Goal: Transaction & Acquisition: Purchase product/service

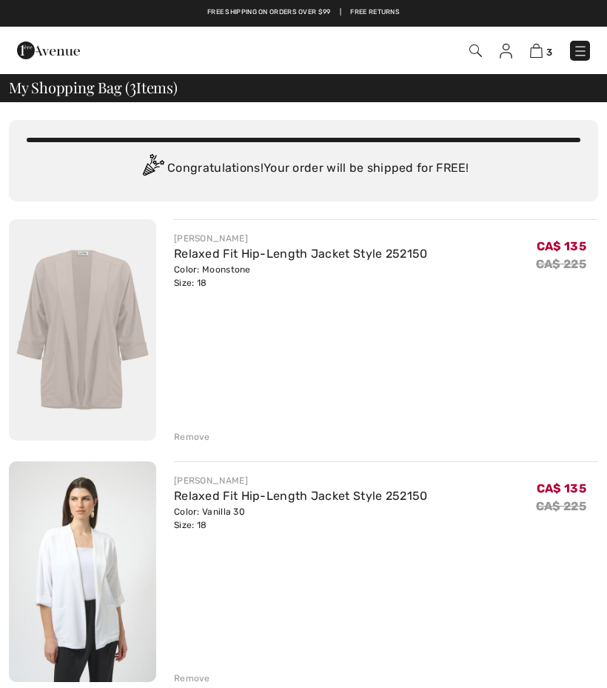
click at [125, 338] on img at bounding box center [82, 329] width 147 height 221
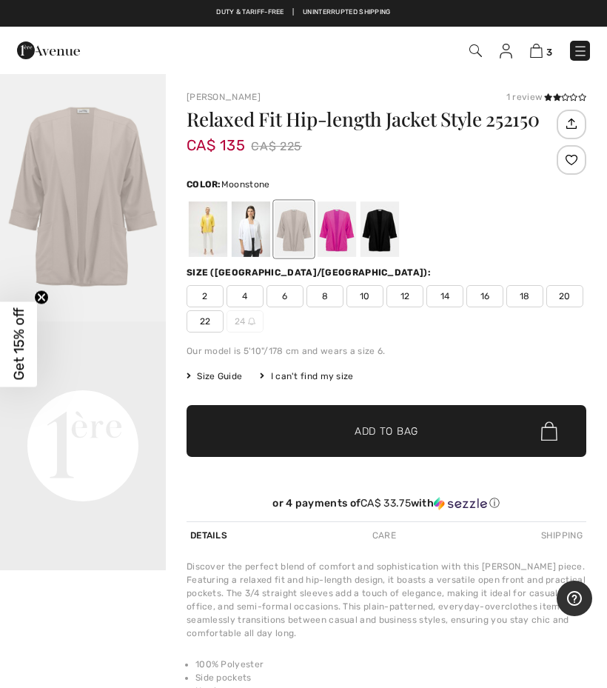
click at [537, 50] on img at bounding box center [536, 51] width 13 height 14
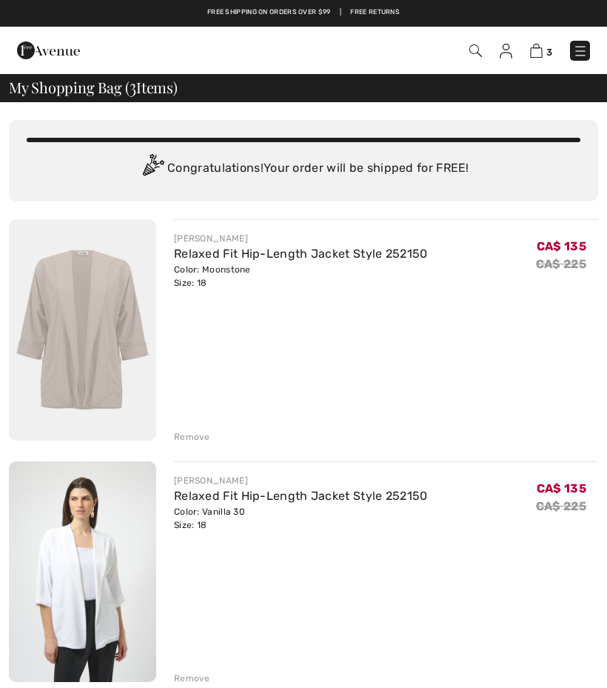
click at [375, 243] on div "[PERSON_NAME]" at bounding box center [301, 238] width 254 height 13
click at [111, 358] on img at bounding box center [82, 329] width 147 height 221
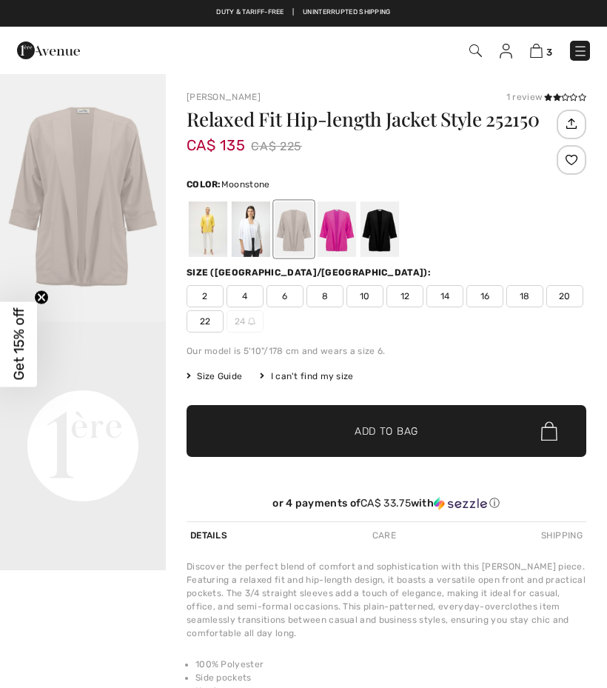
checkbox input "true"
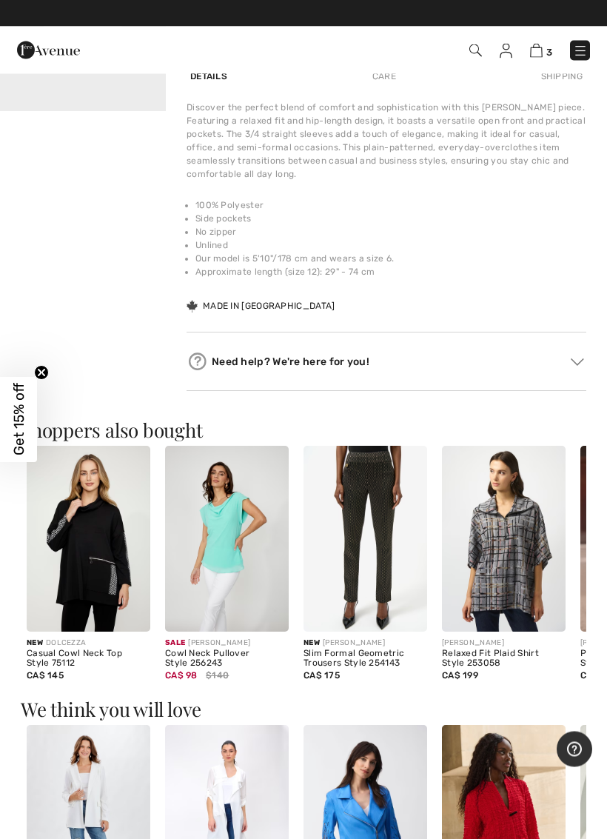
scroll to position [459, 0]
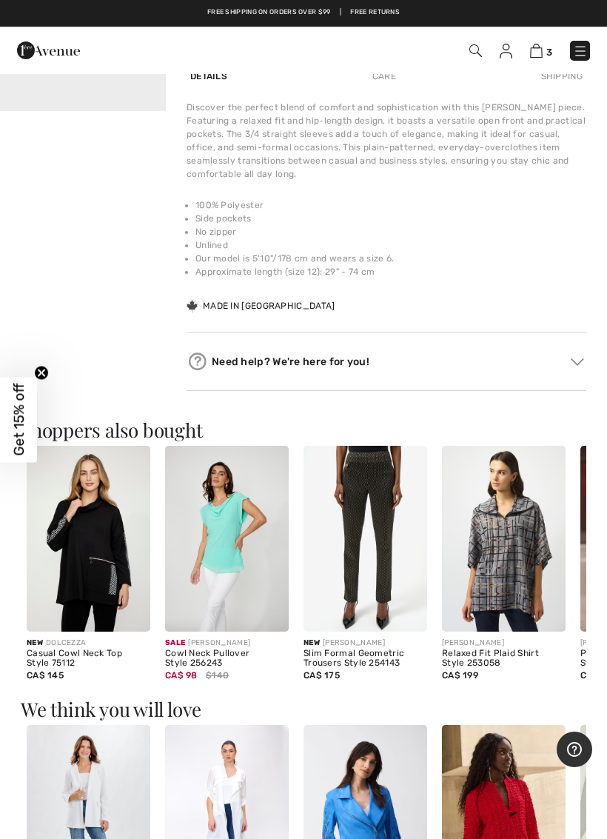
click at [578, 361] on img at bounding box center [577, 361] width 13 height 7
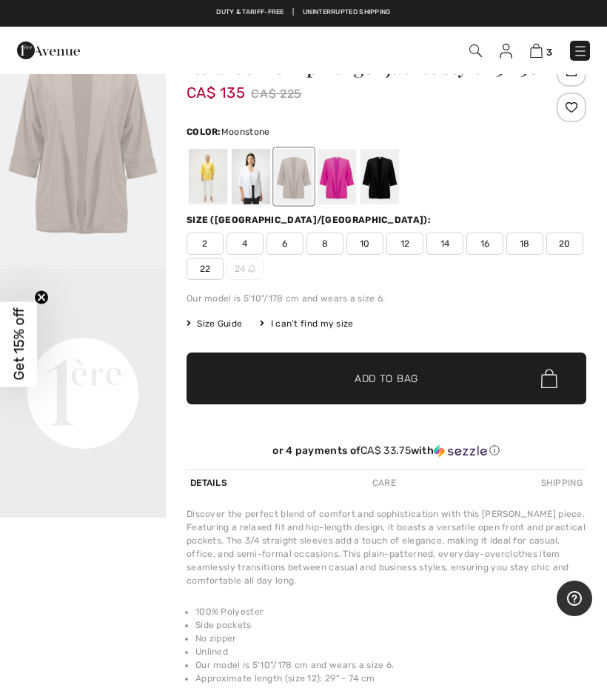
scroll to position [51, 0]
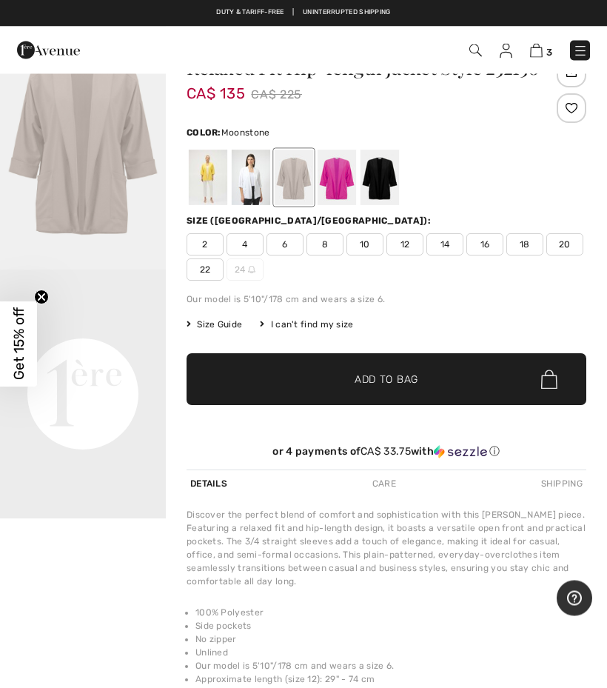
click at [504, 371] on span "✔ Added to Bag Add to Bag" at bounding box center [387, 380] width 400 height 52
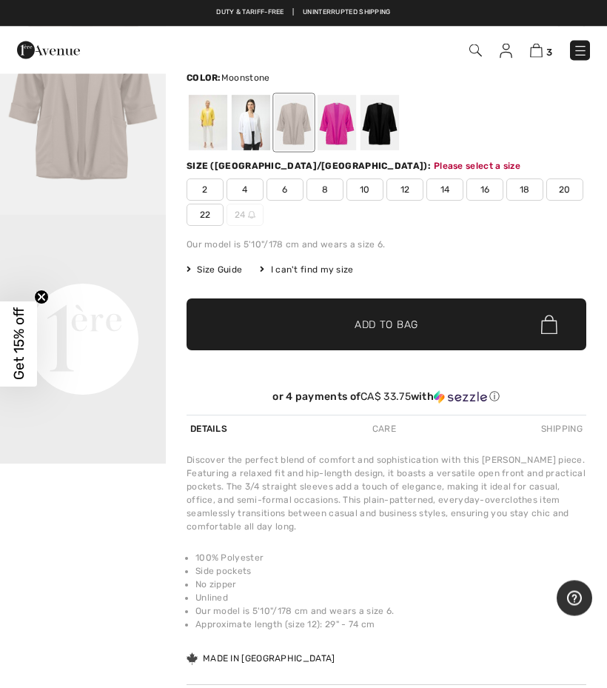
scroll to position [159, 0]
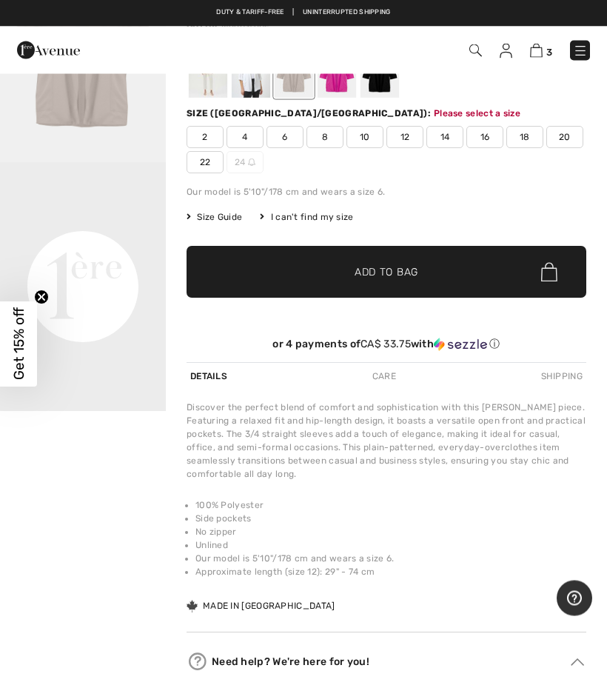
click at [545, 44] on link "3" at bounding box center [541, 50] width 22 height 18
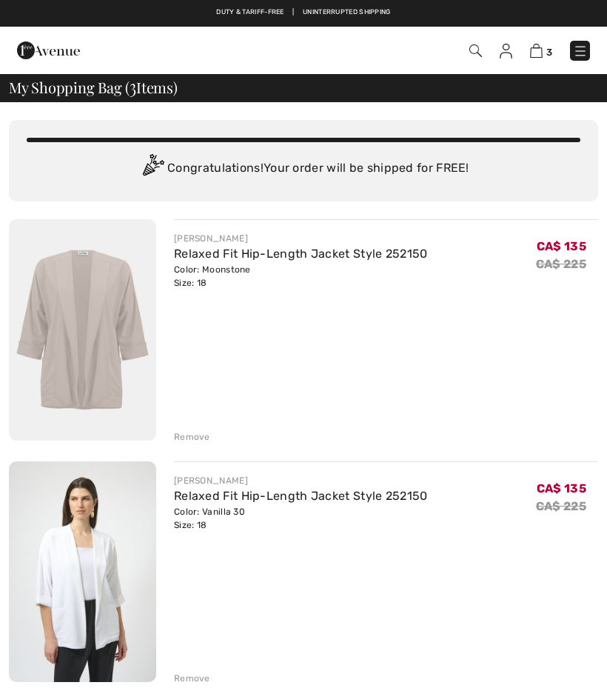
click at [197, 436] on div "Remove" at bounding box center [192, 436] width 36 height 13
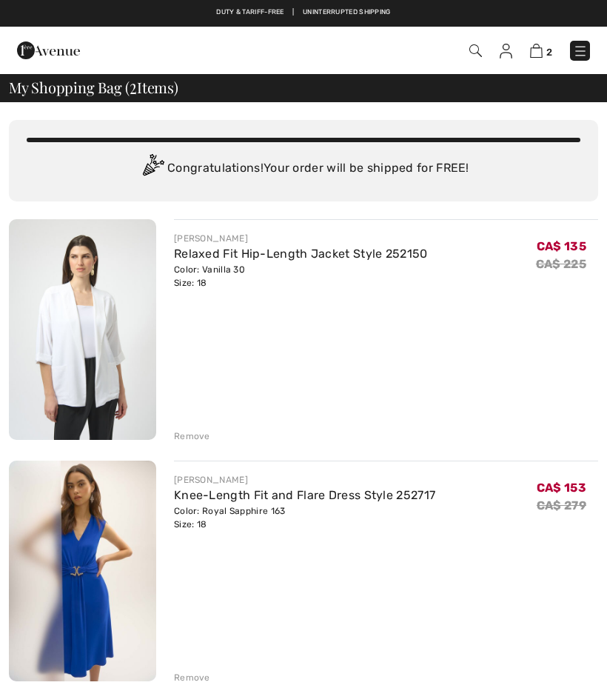
click at [201, 432] on div "Remove" at bounding box center [192, 436] width 36 height 13
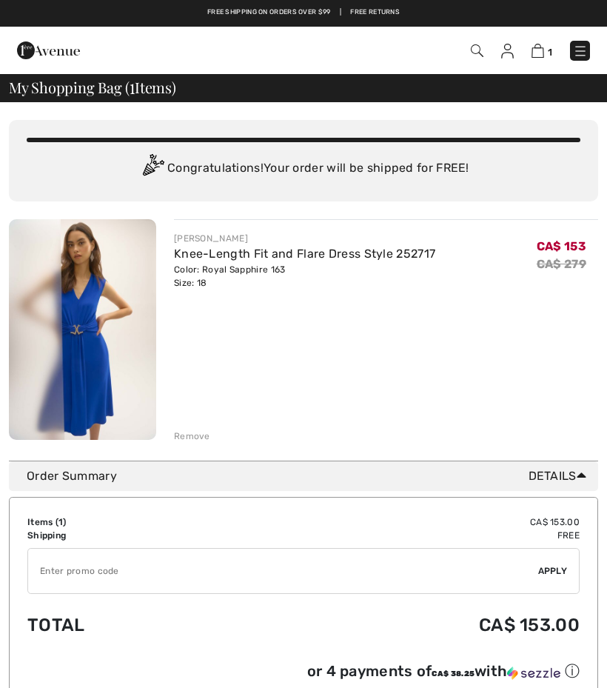
click at [114, 383] on img at bounding box center [82, 329] width 147 height 221
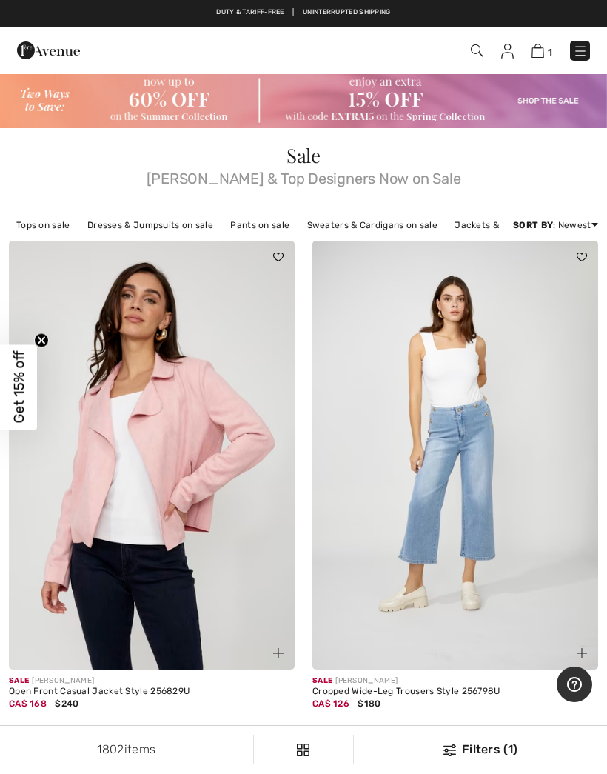
click at [538, 48] on img at bounding box center [538, 51] width 13 height 14
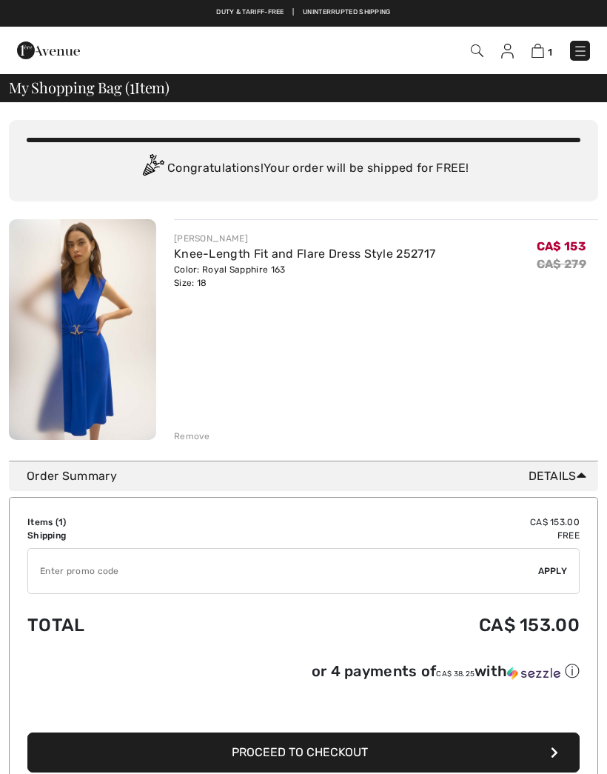
click at [198, 429] on div "Remove" at bounding box center [386, 435] width 424 height 16
click at [200, 435] on div "Remove" at bounding box center [192, 436] width 36 height 13
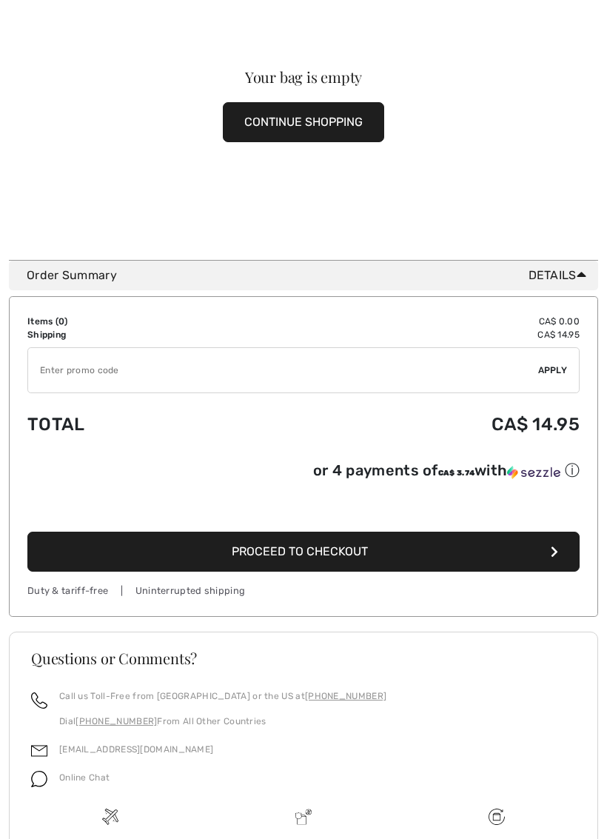
scroll to position [241, 0]
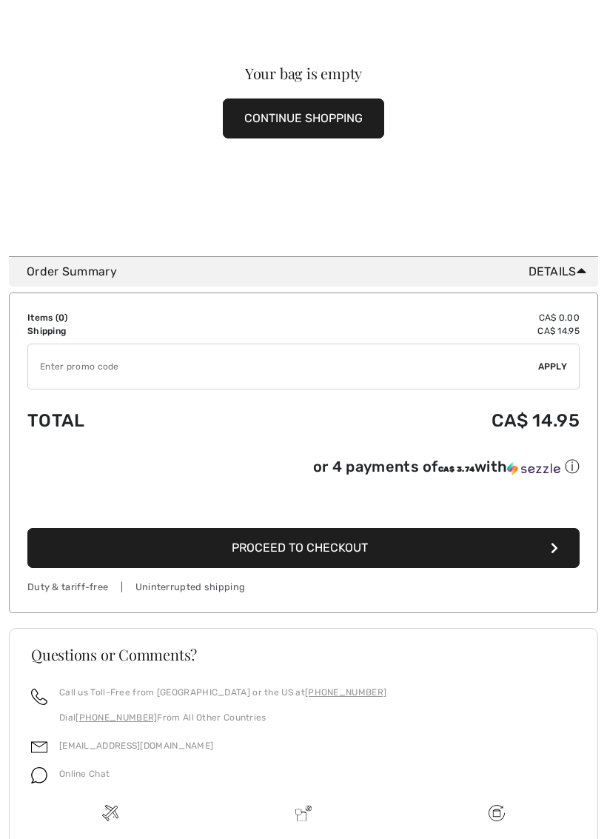
click at [556, 547] on icon "button" at bounding box center [554, 548] width 7 height 12
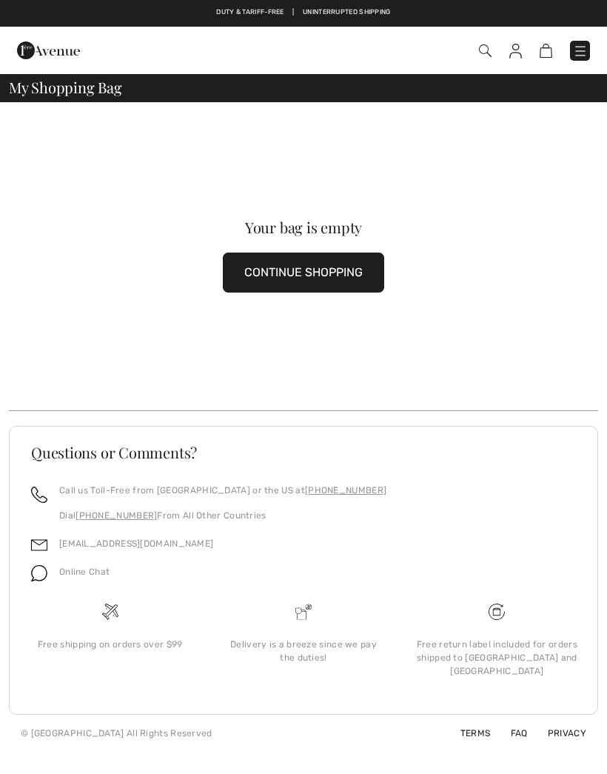
click at [549, 50] on img at bounding box center [546, 51] width 13 height 14
click at [550, 49] on img at bounding box center [546, 51] width 13 height 14
checkbox input "true"
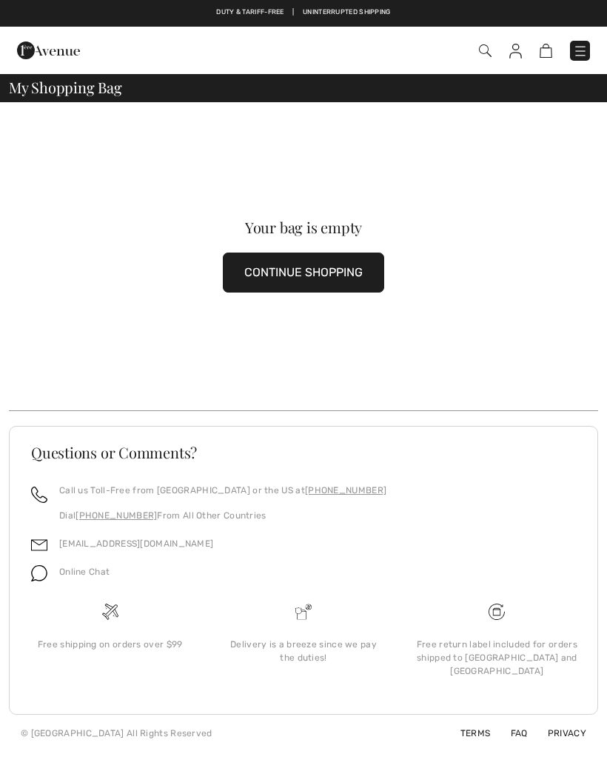
checkbox input "true"
click at [546, 50] on img at bounding box center [546, 51] width 13 height 14
